Goal: Information Seeking & Learning: Learn about a topic

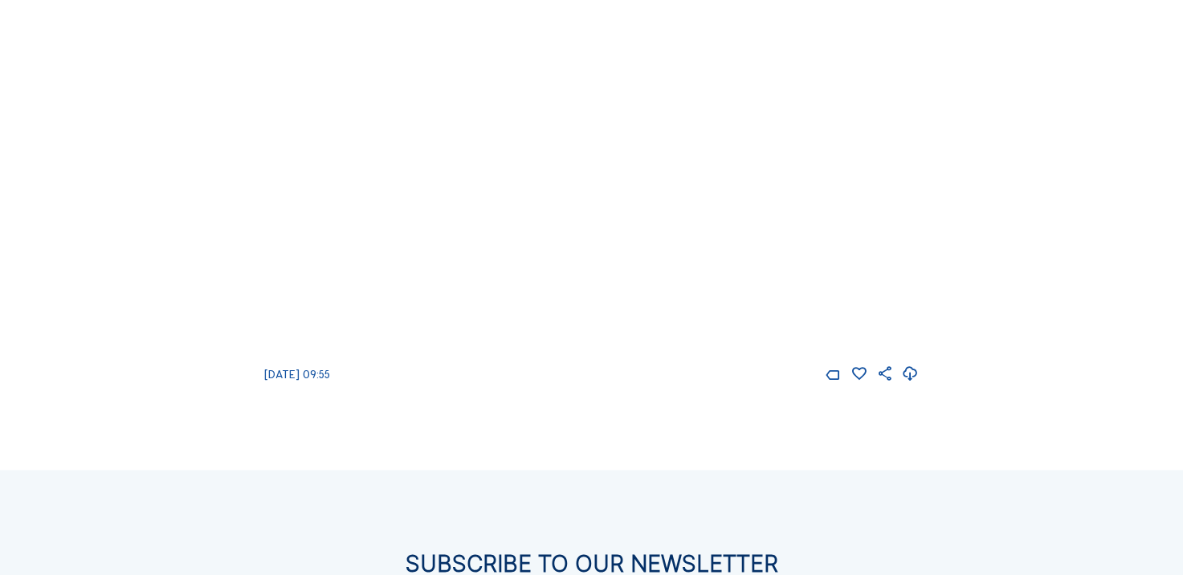
scroll to position [1863, 0]
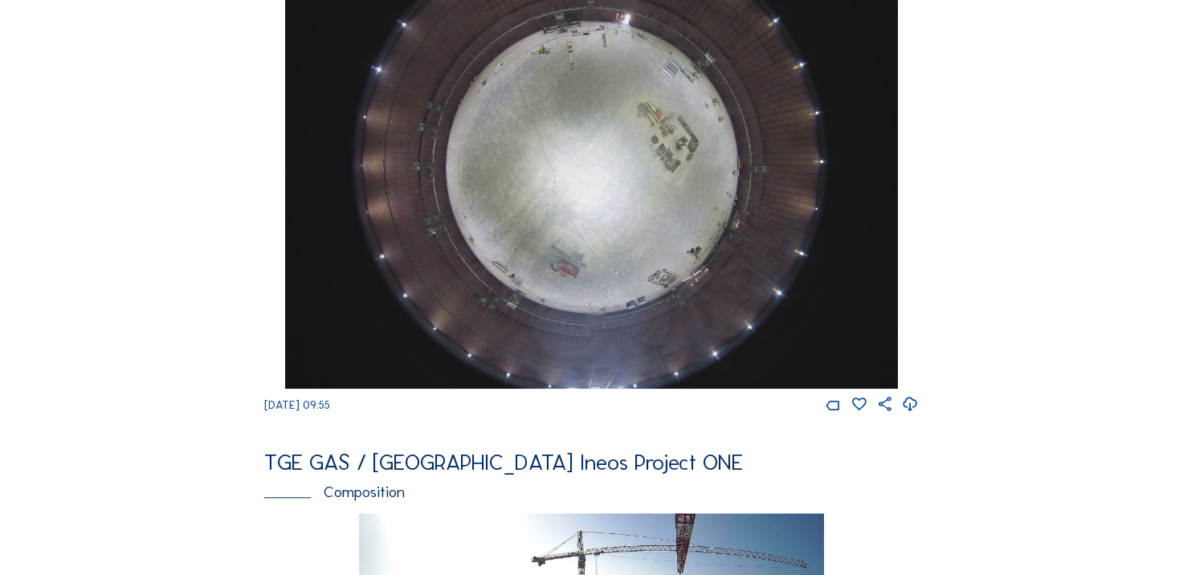
scroll to position [1221, 0]
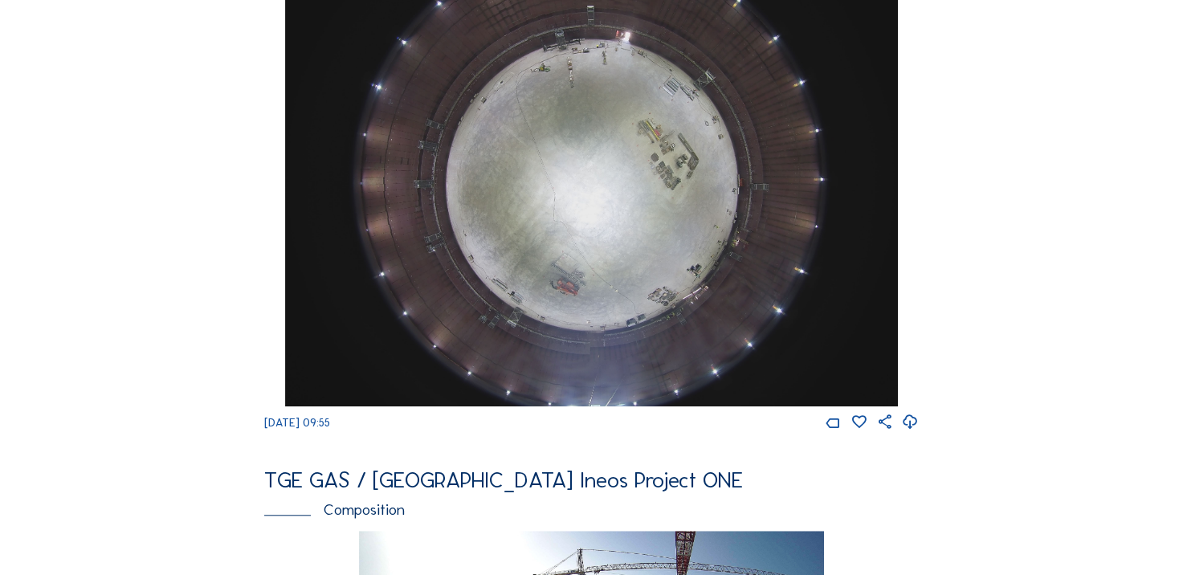
click at [917, 433] on icon at bounding box center [910, 422] width 17 height 21
click at [479, 252] on img at bounding box center [592, 176] width 614 height 460
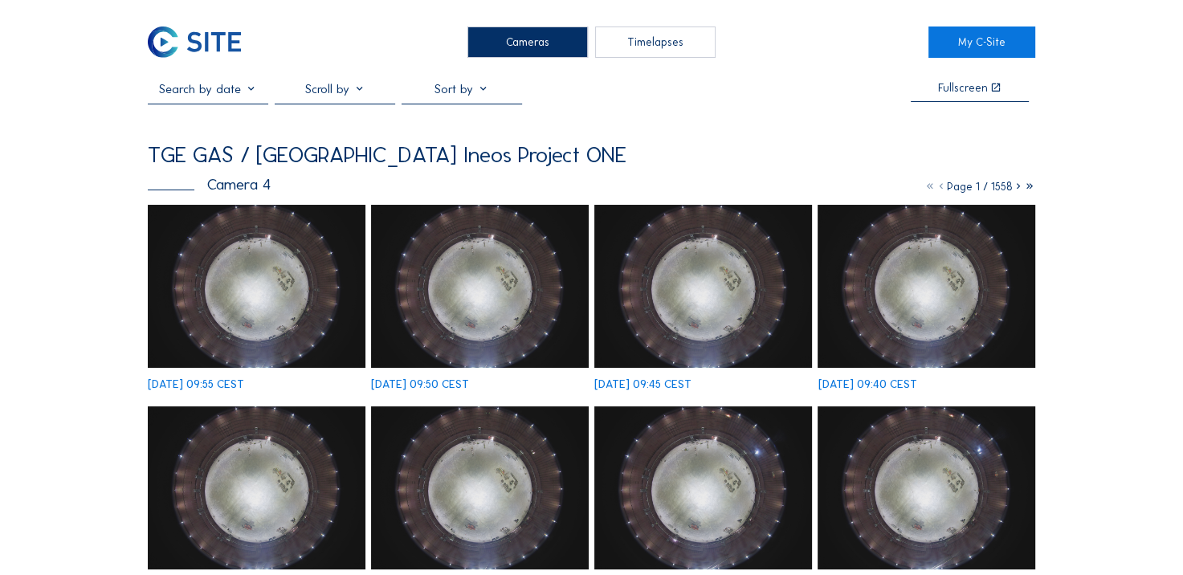
click at [254, 276] on img at bounding box center [256, 286] width 217 height 163
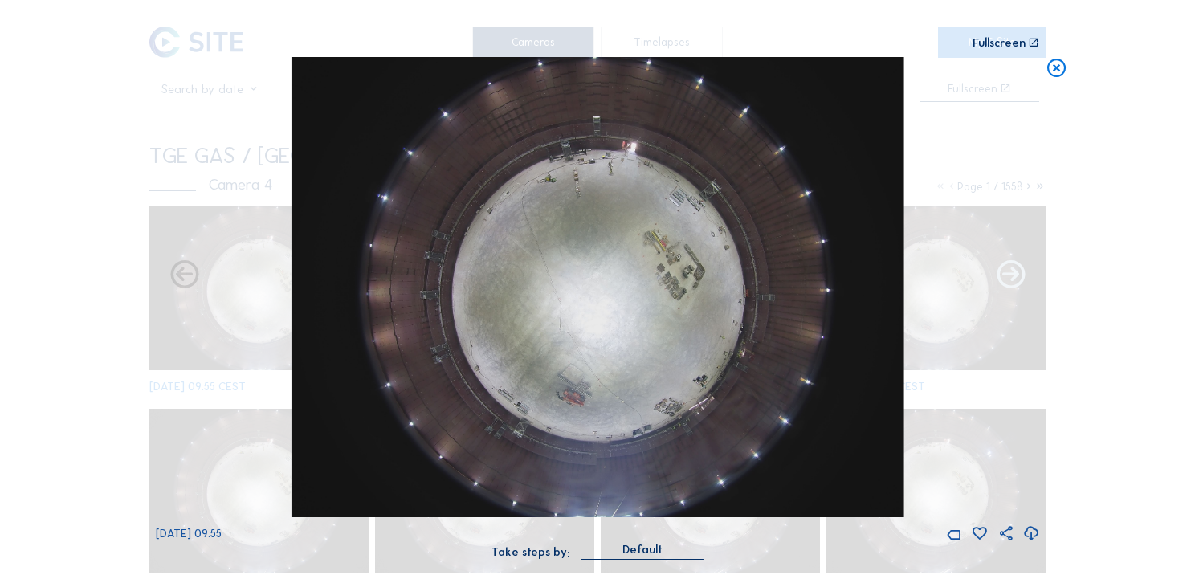
click at [1010, 284] on icon at bounding box center [1011, 276] width 34 height 35
click at [182, 275] on icon at bounding box center [185, 276] width 34 height 35
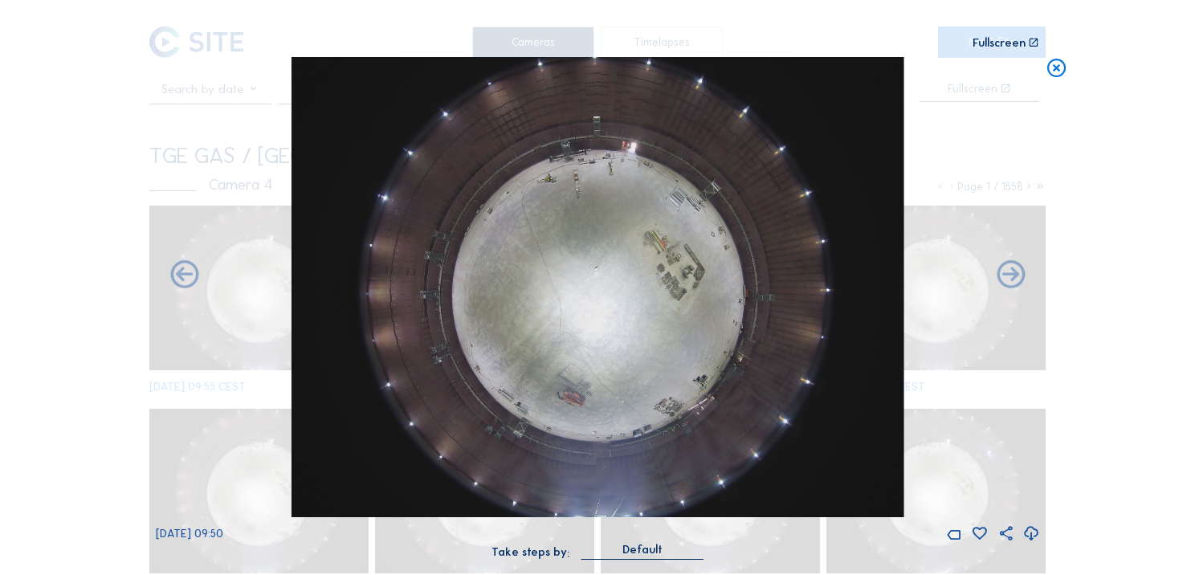
click at [182, 275] on icon at bounding box center [185, 276] width 34 height 35
click at [1034, 541] on icon at bounding box center [1031, 534] width 17 height 21
click at [32, 281] on div "Scroll to travel through time | Press 'Alt' Button + Scroll to Zoom | Click and…" at bounding box center [597, 287] width 1195 height 575
click at [201, 45] on div "Scroll to travel through time | Press 'Alt' Button + Scroll to Zoom | Click and…" at bounding box center [405, 43] width 498 height 11
click at [1050, 72] on icon at bounding box center [1057, 68] width 22 height 23
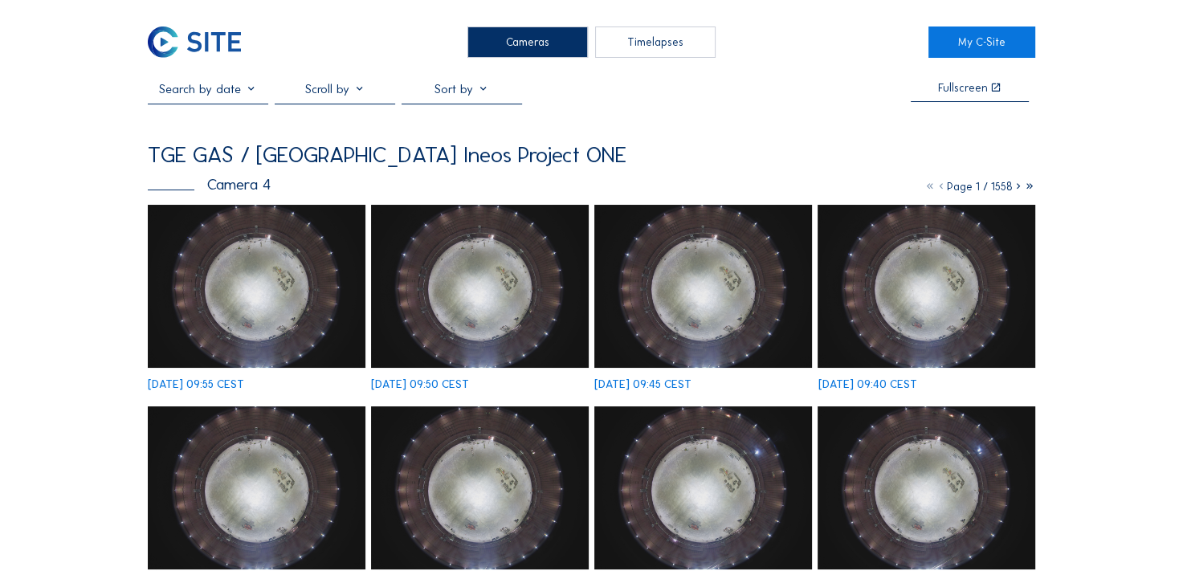
click at [203, 27] on img at bounding box center [194, 42] width 93 height 31
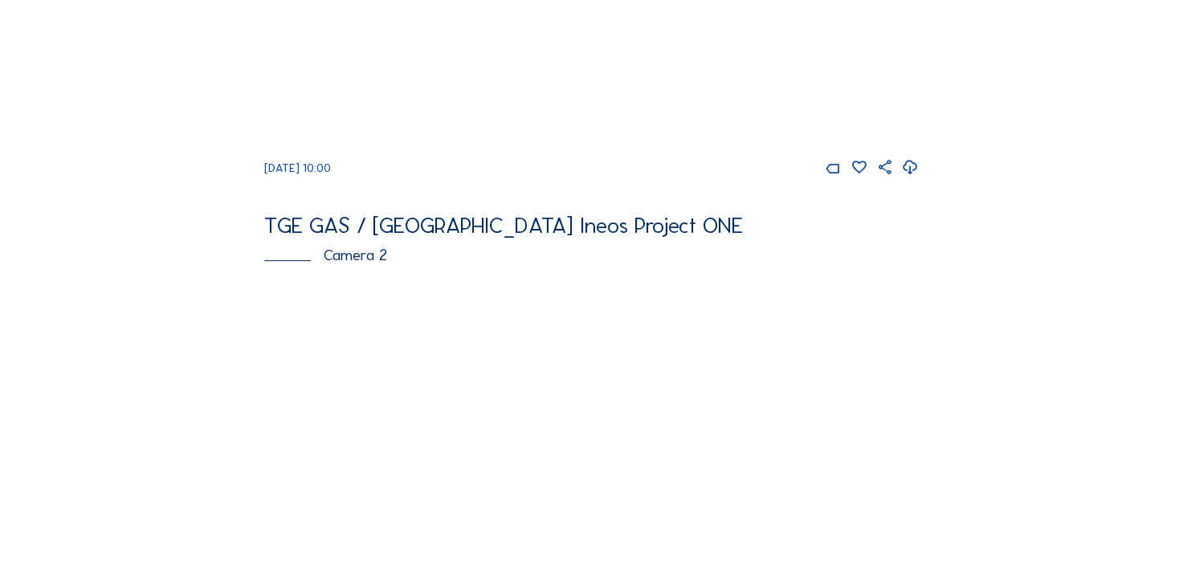
scroll to position [386, 0]
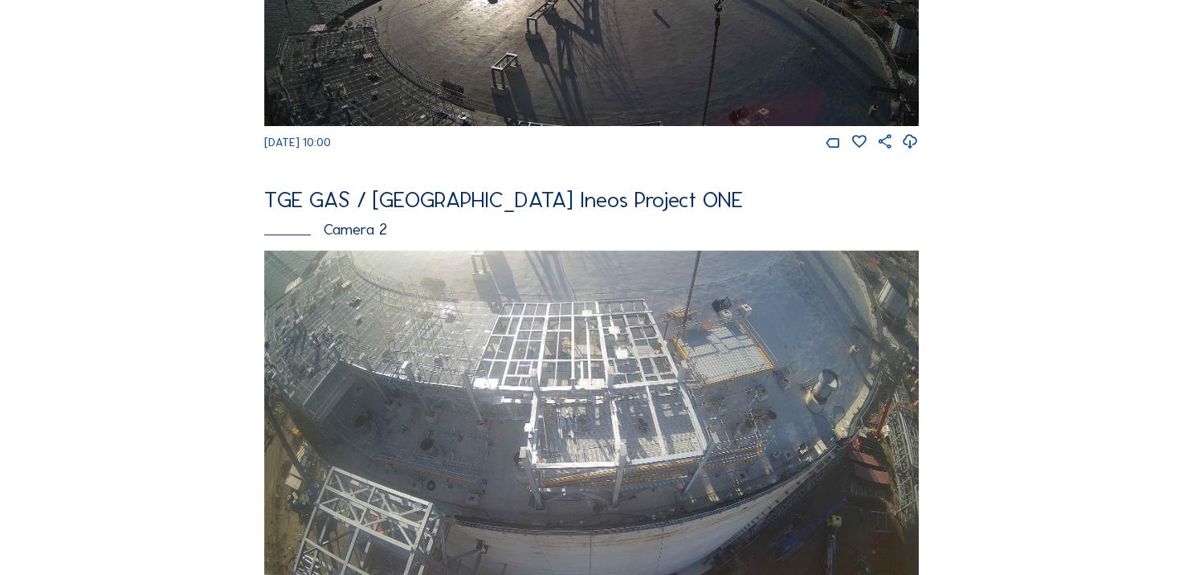
scroll to position [450, 0]
